Goal: Task Accomplishment & Management: Complete application form

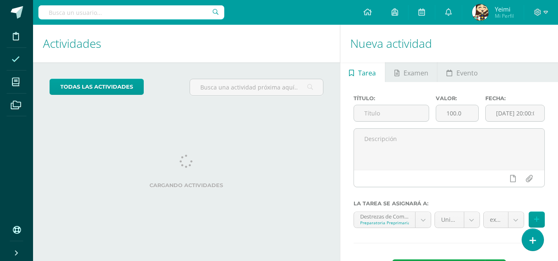
click at [14, 57] on icon at bounding box center [16, 59] width 8 height 8
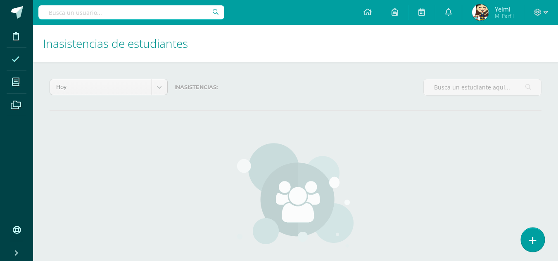
click at [533, 242] on icon at bounding box center [532, 240] width 7 height 9
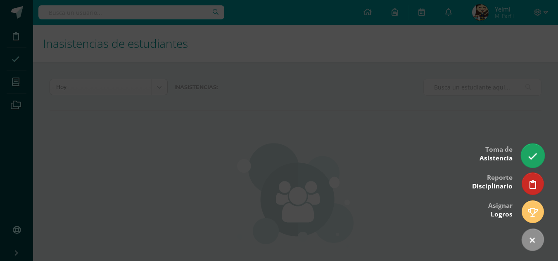
click at [536, 155] on icon at bounding box center [532, 156] width 9 height 9
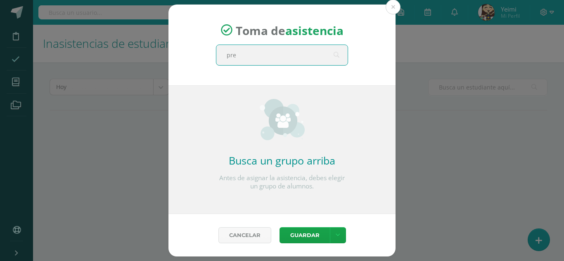
type input "prep"
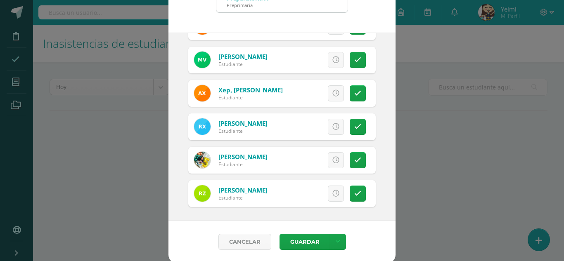
scroll to position [51, 0]
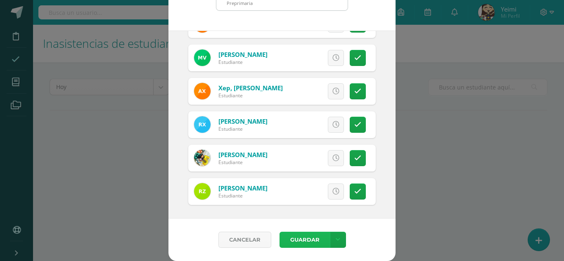
click at [303, 241] on button "Guardar" at bounding box center [305, 240] width 50 height 16
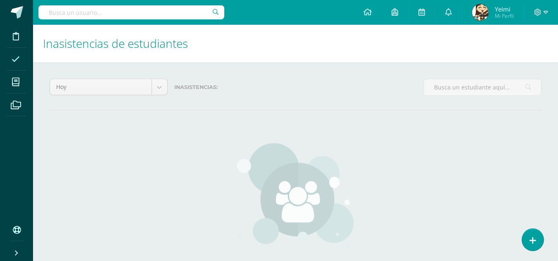
click at [508, 14] on span "Mi Perfil" at bounding box center [504, 15] width 19 height 7
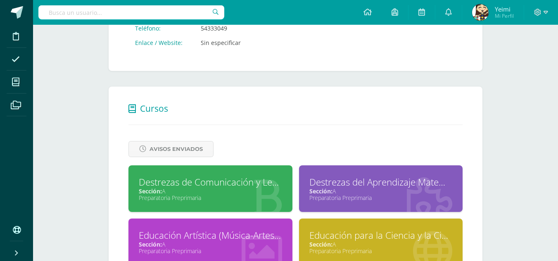
scroll to position [288, 0]
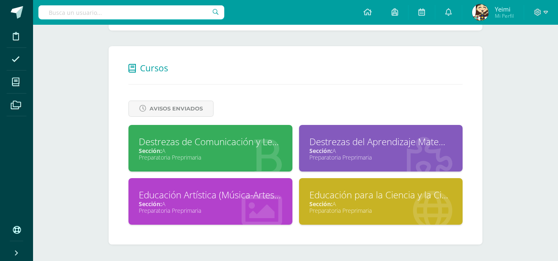
click at [244, 187] on div at bounding box center [261, 205] width 61 height 55
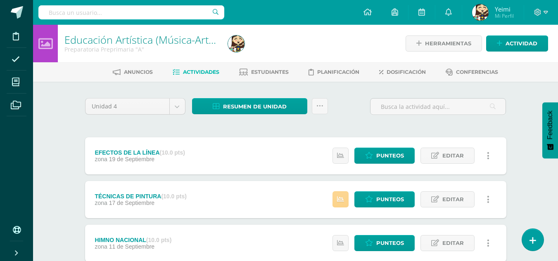
click at [346, 197] on link at bounding box center [340, 200] width 16 height 16
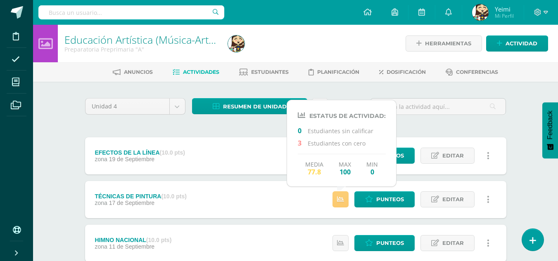
click at [253, 123] on div "Unidad 4 Unidad 1 Unidad 2 Unidad 3 Unidad 4 Resumen de unidad Descargar como H…" at bounding box center [296, 243] width 428 height 290
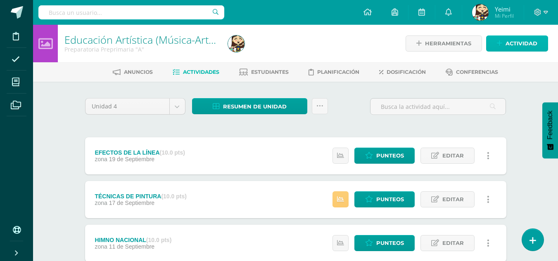
click at [515, 43] on span "Actividad" at bounding box center [522, 43] width 32 height 15
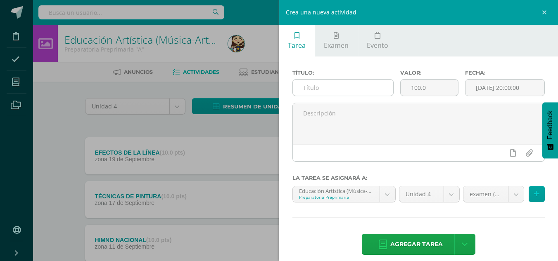
click at [332, 84] on input "text" at bounding box center [343, 88] width 100 height 16
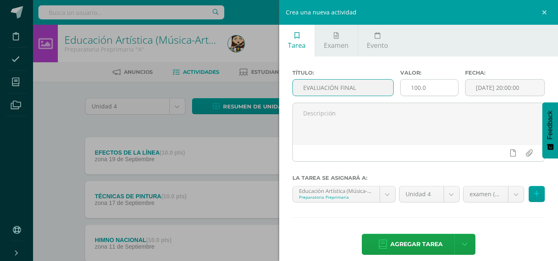
type input "EVALUACIÓN FINAL"
click at [440, 91] on input "100.0" at bounding box center [429, 88] width 57 height 16
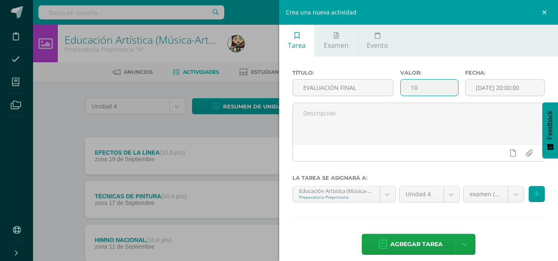
type input "1"
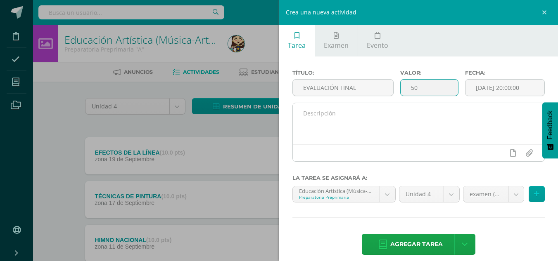
type input "50"
click at [406, 128] on textarea at bounding box center [419, 123] width 252 height 41
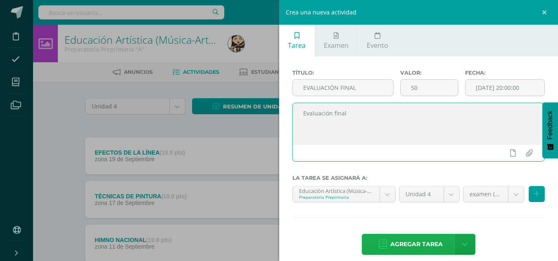
type textarea "Evaluación final"
click at [431, 243] on span "Agregar tarea" at bounding box center [416, 245] width 52 height 20
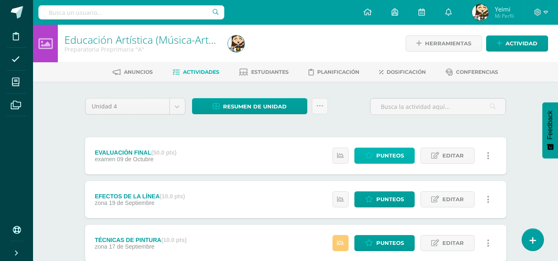
click at [377, 153] on span "Punteos" at bounding box center [390, 155] width 28 height 15
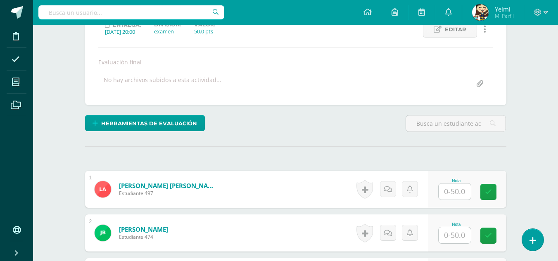
scroll to position [124, 0]
click at [463, 192] on input "text" at bounding box center [455, 191] width 32 height 16
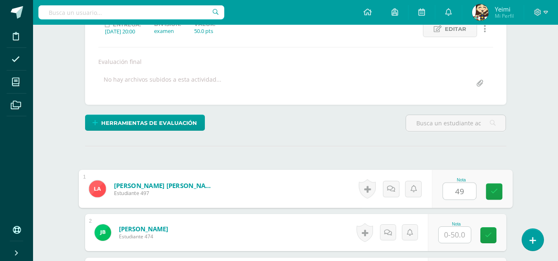
scroll to position [125, 0]
type input "49"
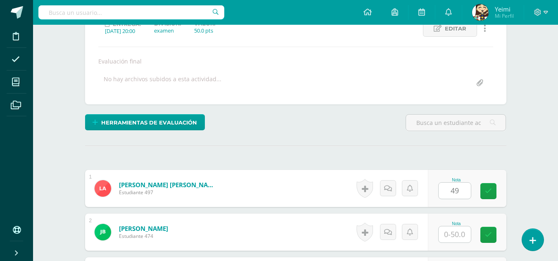
scroll to position [125, 0]
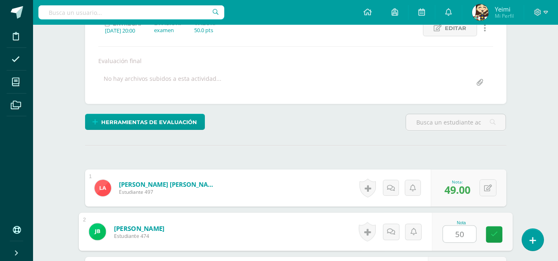
type input "50"
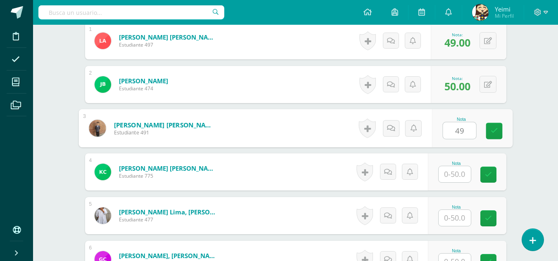
type input "49"
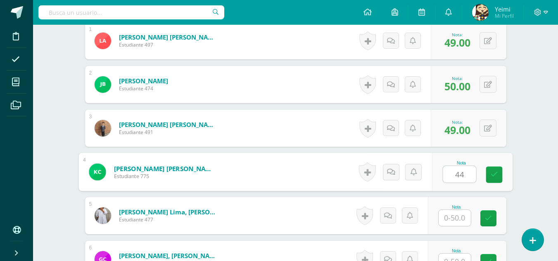
type input "44"
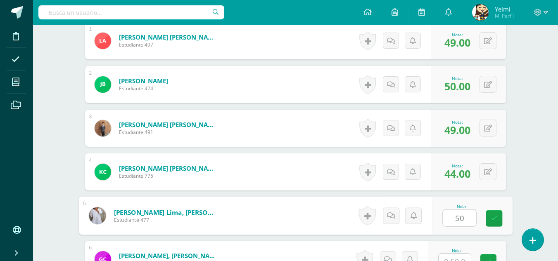
type input "50"
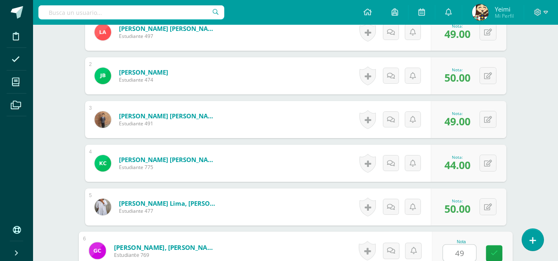
type input "49"
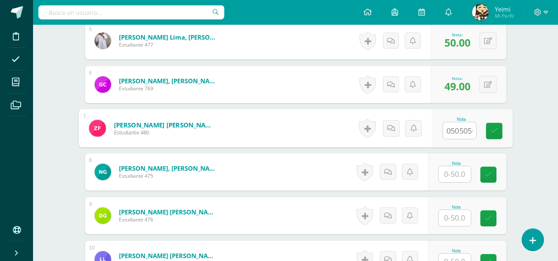
scroll to position [0, 8]
click at [472, 131] on input "50505050" at bounding box center [459, 131] width 33 height 17
click at [462, 132] on input "50505050" at bounding box center [459, 131] width 33 height 17
click at [468, 130] on input "50505050" at bounding box center [459, 131] width 33 height 17
click at [472, 131] on input "50505050" at bounding box center [459, 131] width 33 height 17
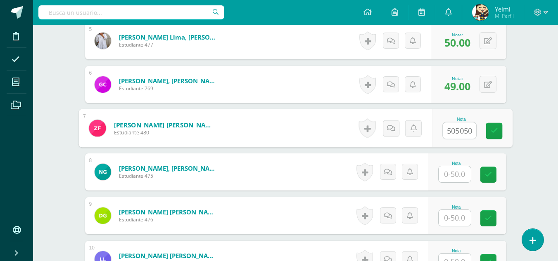
scroll to position [0, 0]
type input "50"
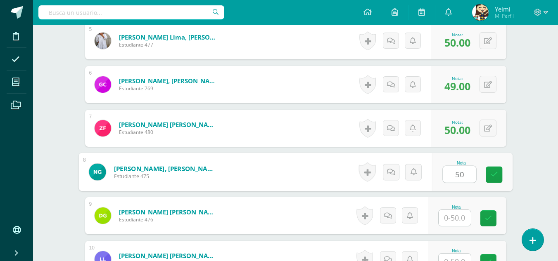
type input "50"
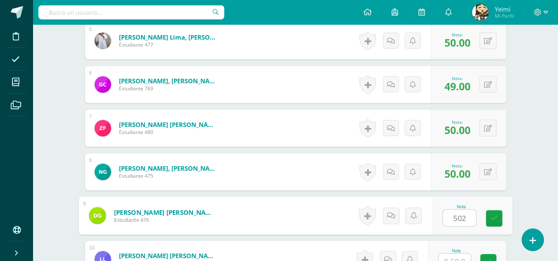
scroll to position [456, 0]
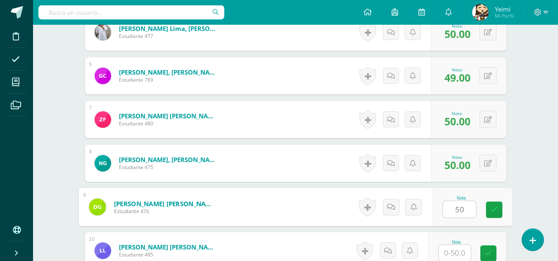
type input "50"
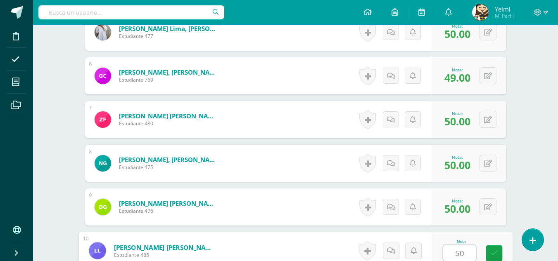
type input "50"
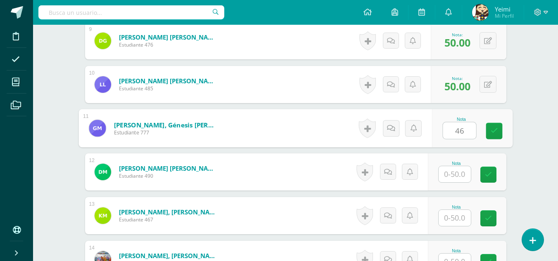
type input "46"
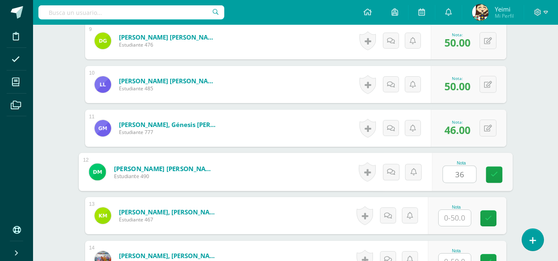
type input "36"
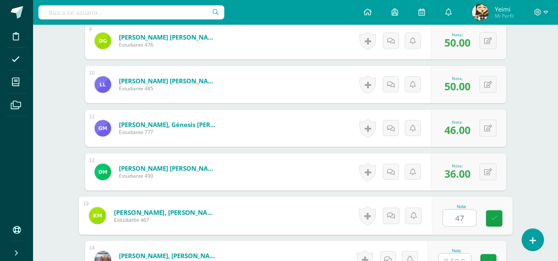
type input "47"
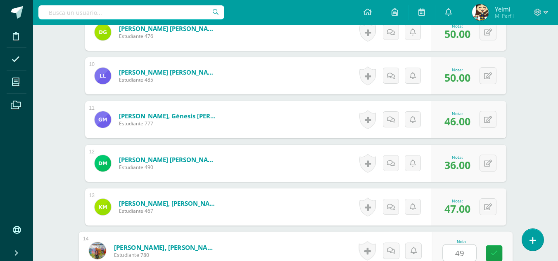
type input "49"
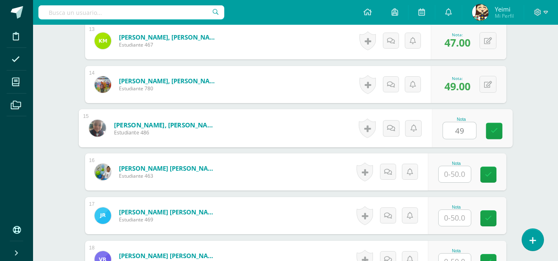
type input "49"
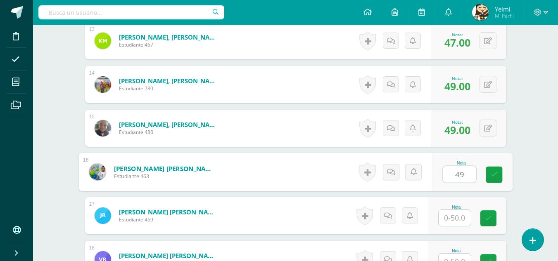
type input "49"
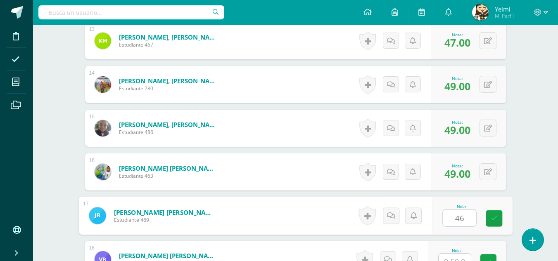
type input "46"
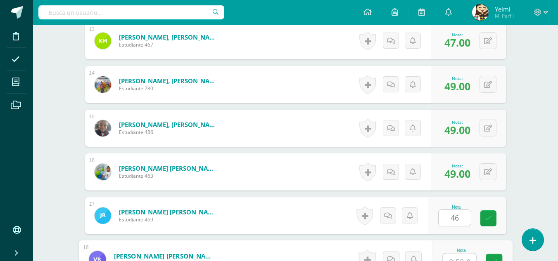
scroll to position [807, 0]
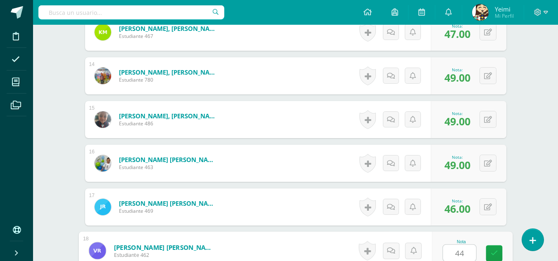
type input "44"
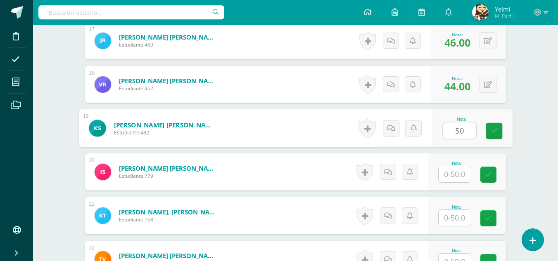
type input "50"
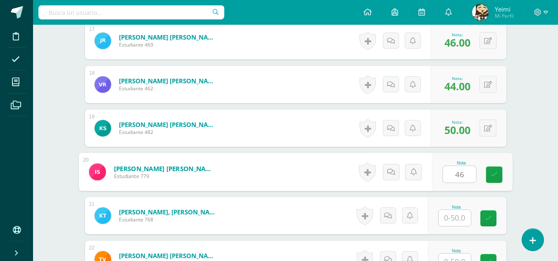
type input "46"
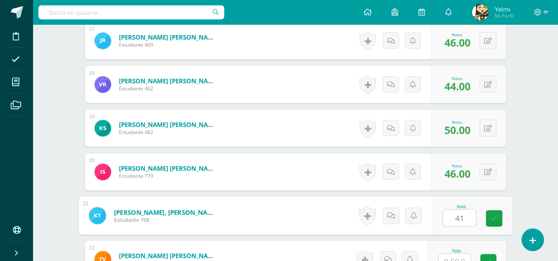
type input "41"
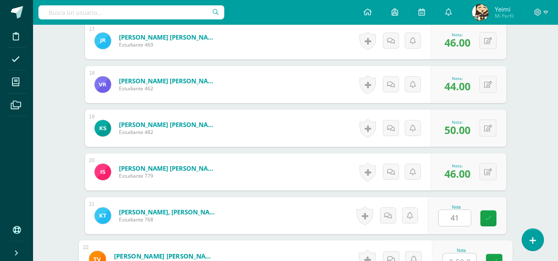
scroll to position [982, 0]
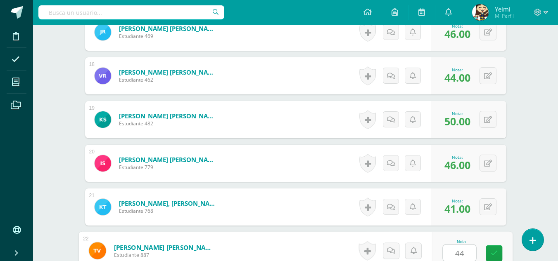
type input "44"
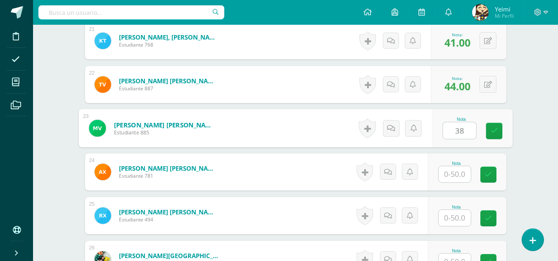
type input "38"
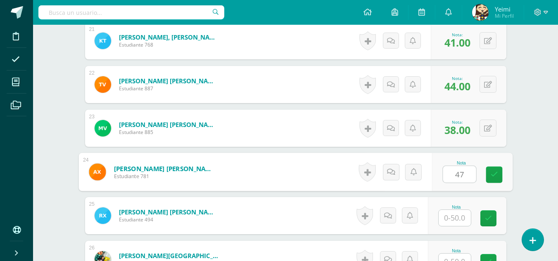
type input "47"
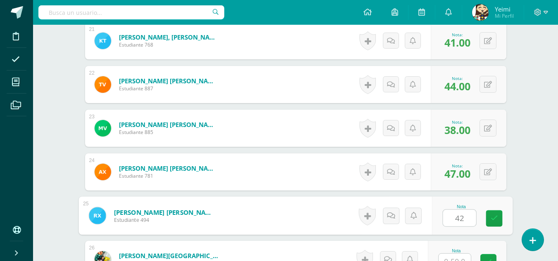
type input "42"
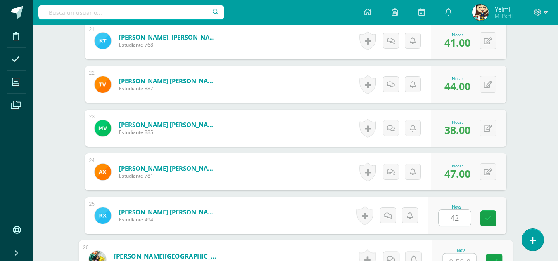
scroll to position [1157, 0]
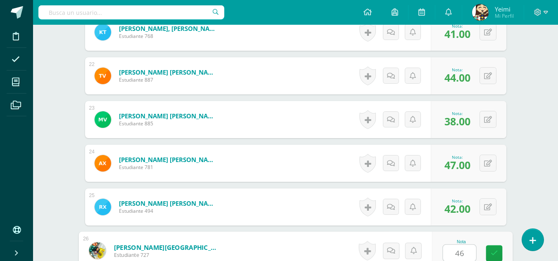
type input "46"
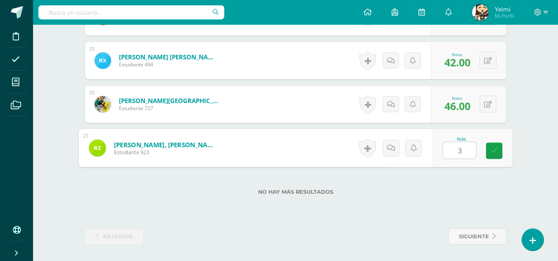
type input "38"
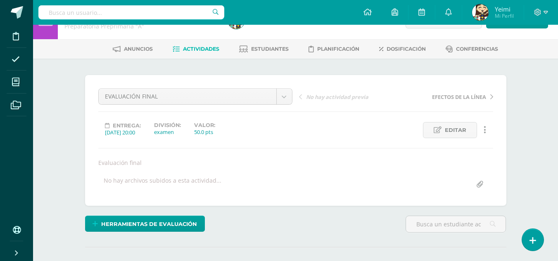
scroll to position [0, 0]
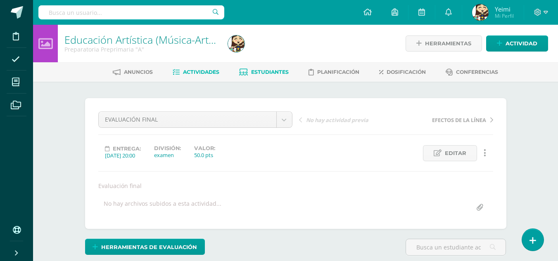
click at [268, 71] on span "Estudiantes" at bounding box center [270, 72] width 38 height 6
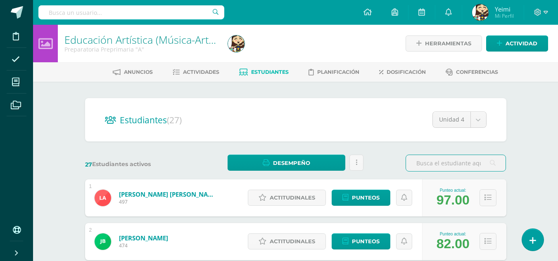
click at [499, 15] on span "Mi Perfil" at bounding box center [504, 15] width 19 height 7
